Goal: Task Accomplishment & Management: Manage account settings

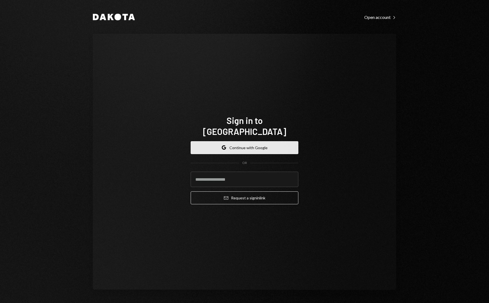
click at [221, 142] on button "Google Continue with Google" at bounding box center [245, 147] width 108 height 13
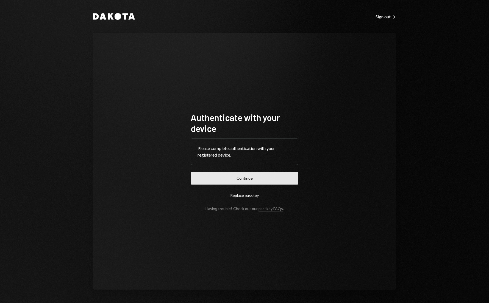
click at [252, 176] on button "Continue" at bounding box center [245, 178] width 108 height 13
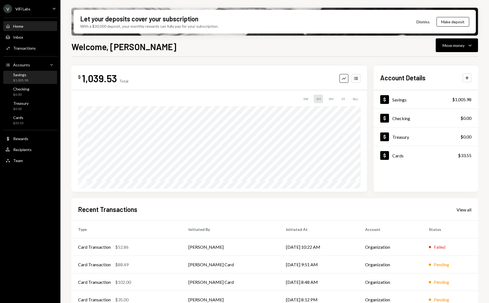
click at [23, 80] on div "$1,005.98" at bounding box center [20, 80] width 15 height 5
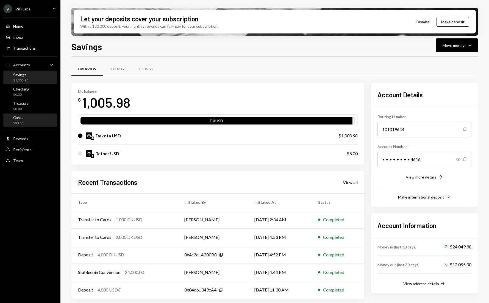
click at [13, 120] on div "Cards" at bounding box center [18, 117] width 10 height 5
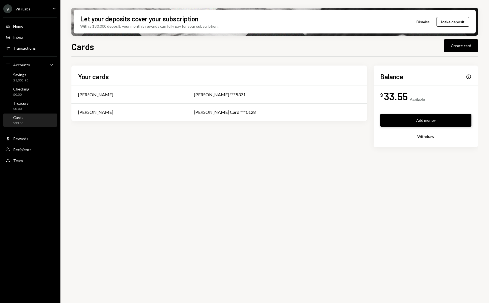
click at [411, 122] on button "Add money" at bounding box center [425, 120] width 91 height 13
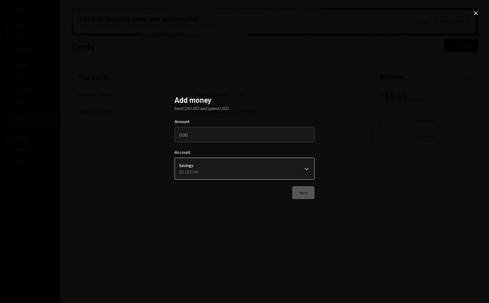
click at [296, 169] on body "**********" at bounding box center [244, 151] width 489 height 303
click at [285, 212] on div "**********" at bounding box center [244, 152] width 153 height 126
click at [304, 192] on div "Next" at bounding box center [244, 192] width 140 height 13
click at [198, 139] on input "Amount" at bounding box center [244, 134] width 140 height 15
type input "1000"
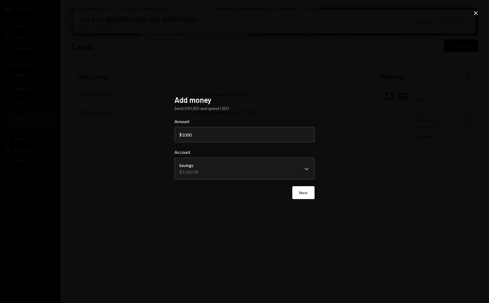
click at [241, 219] on div "**********" at bounding box center [244, 151] width 489 height 303
click at [297, 197] on button "Next" at bounding box center [303, 192] width 22 height 13
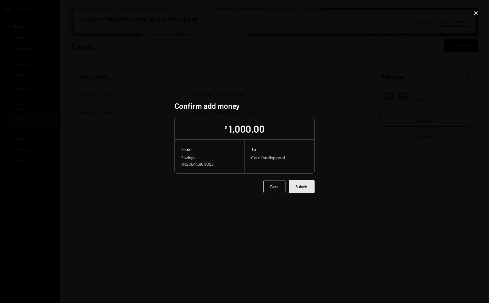
click at [298, 186] on button "Submit" at bounding box center [302, 186] width 26 height 13
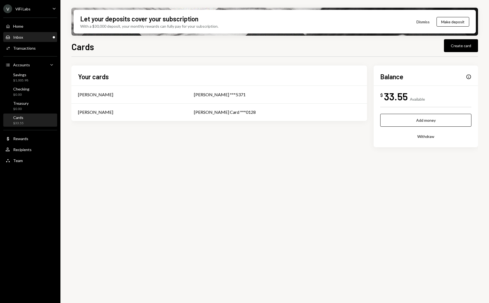
click at [30, 40] on div "Inbox Inbox" at bounding box center [29, 37] width 49 height 9
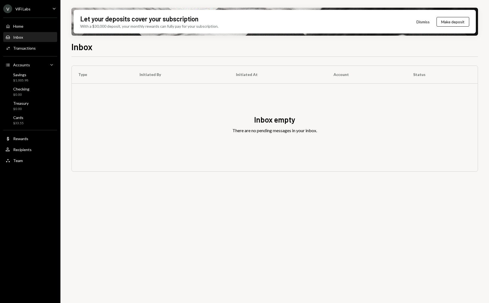
click at [29, 41] on div "Inbox Inbox" at bounding box center [29, 37] width 49 height 9
click at [19, 44] on div "Activities Transactions" at bounding box center [29, 48] width 49 height 9
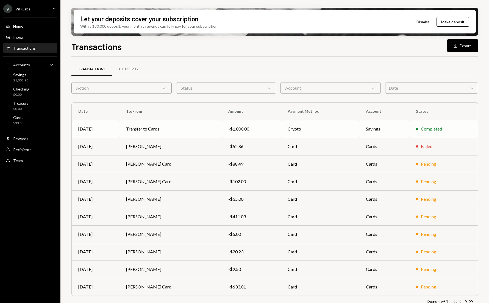
click at [165, 130] on td "Transfer to Cards" at bounding box center [170, 129] width 102 height 18
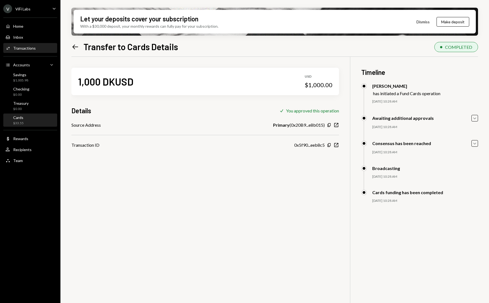
click at [26, 121] on div "Cards $33.55" at bounding box center [29, 120] width 49 height 10
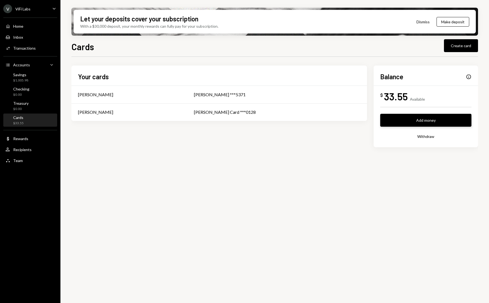
click at [408, 117] on button "Add money" at bounding box center [425, 120] width 91 height 13
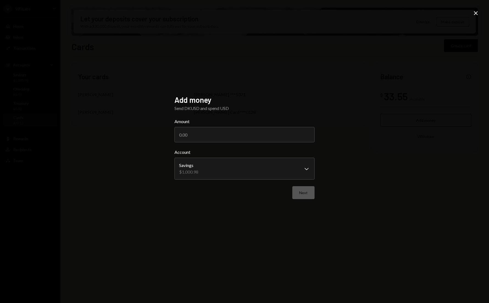
click at [475, 14] on icon at bounding box center [476, 13] width 4 height 4
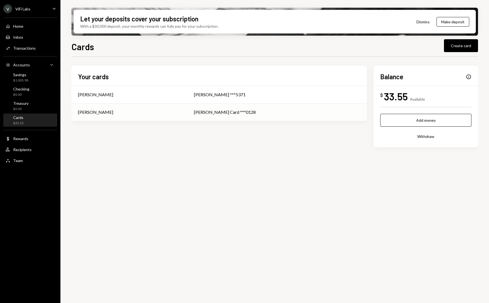
click at [187, 113] on td "Varoun Hanooman" at bounding box center [129, 113] width 116 height 18
click at [158, 98] on div "Tony Olendo" at bounding box center [129, 94] width 103 height 7
click at [22, 121] on div "$33.55" at bounding box center [18, 123] width 10 height 5
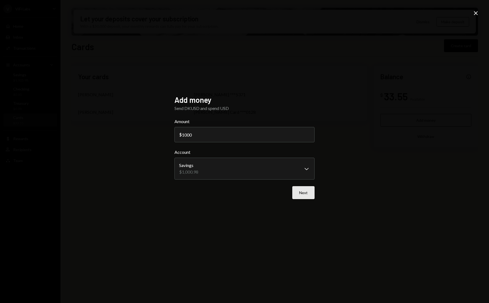
type input "1000"
click at [299, 196] on button "Next" at bounding box center [303, 192] width 22 height 13
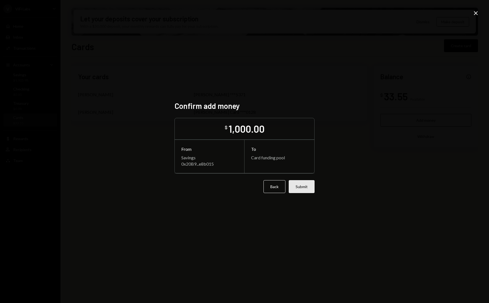
click at [301, 189] on button "Submit" at bounding box center [302, 186] width 26 height 13
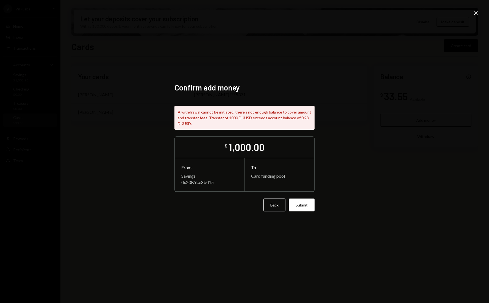
click at [477, 12] on icon "Close" at bounding box center [475, 13] width 7 height 7
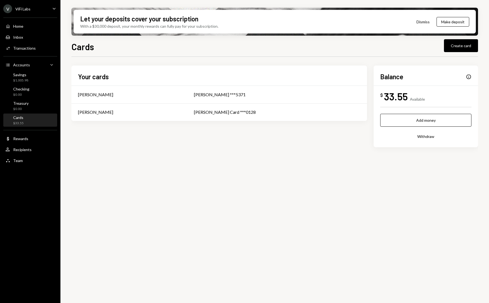
click at [153, 194] on div "Your cards Tony Olendo Tony Olendo ***5371 Varoun Hanooman Varoun Card ***0128 …" at bounding box center [274, 183] width 406 height 253
click at [25, 48] on div "Transactions" at bounding box center [24, 48] width 23 height 5
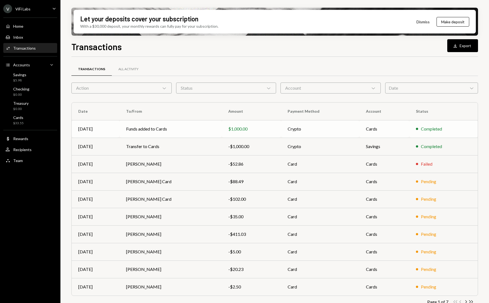
click at [174, 132] on td "Funds added to Cards" at bounding box center [170, 129] width 102 height 18
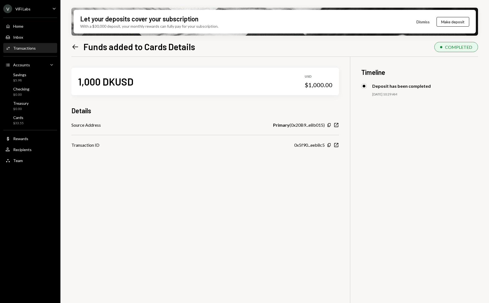
click at [157, 166] on div "1,000 DKUSD USD $1,000.00 Details Source Address Primary ( 0x20B9...e8b015 ) Co…" at bounding box center [274, 208] width 406 height 303
